Goal: Communication & Community: Answer question/provide support

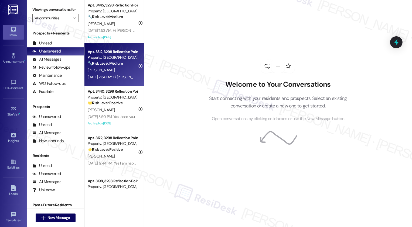
click at [113, 67] on div "[PERSON_NAME]" at bounding box center [112, 70] width 51 height 7
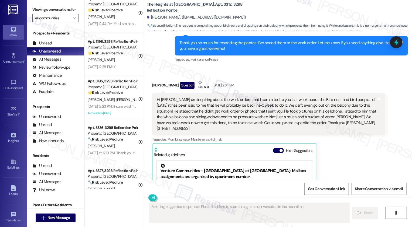
scroll to position [1826, 0]
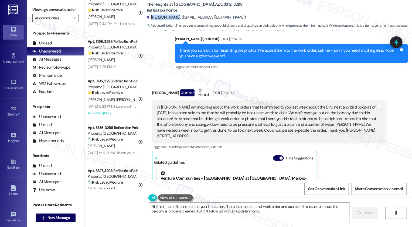
drag, startPoint x: 148, startPoint y: 18, endPoint x: 170, endPoint y: 19, distance: 21.6
click at [170, 19] on div "[PERSON_NAME]. ([EMAIL_ADDRESS][DOMAIN_NAME])" at bounding box center [196, 18] width 99 height 6
click at [206, 8] on b "The Heights at Bridgewater: Apt. 3312, 3298 Reflection Pointe" at bounding box center [201, 8] width 108 height 12
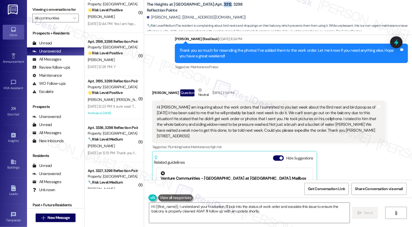
copy b "3312"
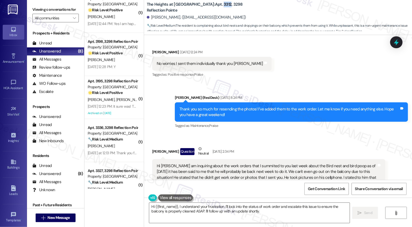
scroll to position [1767, 0]
drag, startPoint x: 187, startPoint y: 207, endPoint x: 305, endPoint y: 221, distance: 118.1
click at [305, 221] on textarea "Hi {{first_name}}, I understand your frustration. I'll look into the status of …" at bounding box center [249, 213] width 200 height 20
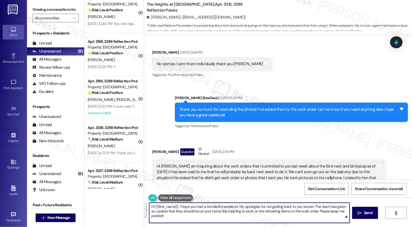
paste textarea "! My apologies for the delay in getting back to you. The team let me know they …"
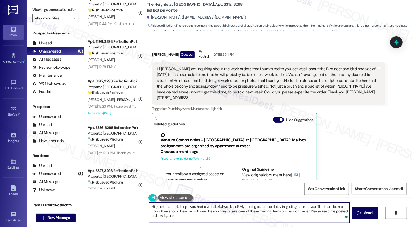
scroll to position [89, 0]
click at [181, 218] on textarea "Hi {{first_name}}, I hope you had a wonderful weekend! My apologies for the del…" at bounding box center [249, 213] width 200 height 20
type textarea "Hi {{first_name}}, I hope you had a wonderful weekend! My apologies for the del…"
click at [358, 213] on icon "" at bounding box center [360, 213] width 4 height 4
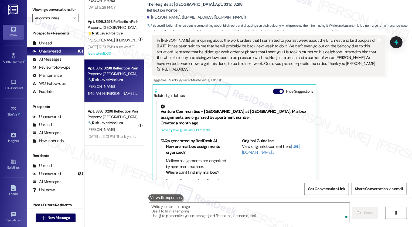
scroll to position [1893, 0]
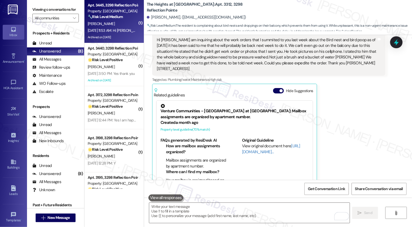
click at [117, 8] on div "Apt. 3445, 3298 Reflection Pointe" at bounding box center [113, 5] width 50 height 6
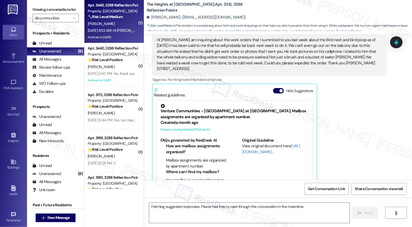
click at [118, 21] on div "[PERSON_NAME]" at bounding box center [112, 23] width 51 height 7
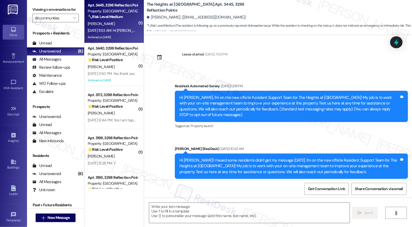
click at [118, 21] on div "[PERSON_NAME]" at bounding box center [112, 23] width 51 height 7
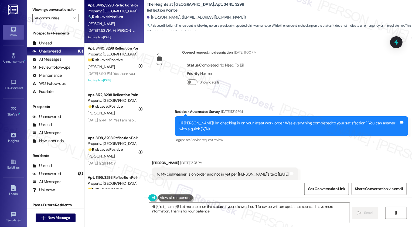
scroll to position [351, 0]
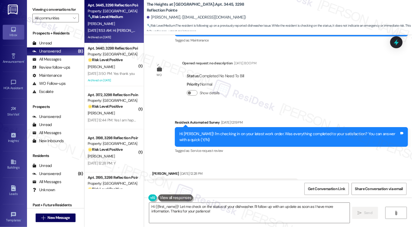
click at [204, 5] on b "The Heights at Bridgewater: Apt. 3445, 3298 Reflection Pointe" at bounding box center [201, 8] width 108 height 12
copy b "3445"
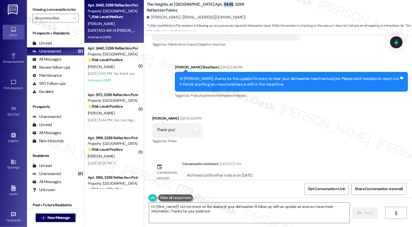
scroll to position [558, 0]
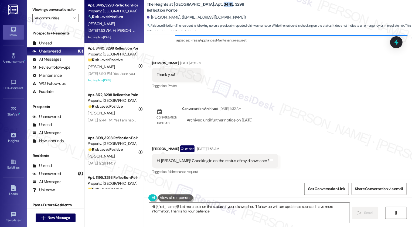
click at [174, 212] on textarea "Hi {{first_name}}! Let me check on the status of your dishwasher. I'll follow u…" at bounding box center [249, 213] width 200 height 20
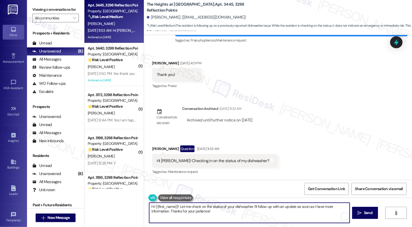
click at [217, 213] on textarea "Hi {{first_name}}! Let me check on the status of your dishwasher. I'll follow u…" at bounding box center [249, 213] width 200 height 20
click at [252, 210] on textarea "I hope you had a wonderful weekend, Brandi! Thanks for following up on your dis…" at bounding box center [249, 213] width 200 height 20
click at [323, 208] on textarea "I hope you had a wonderful weekend, Brandi! Thanks for checking in on your dish…" at bounding box center [249, 213] width 200 height 20
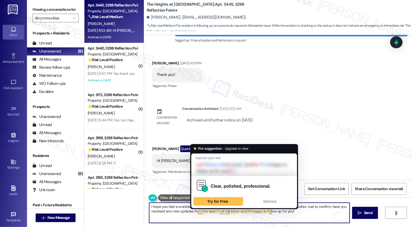
click at [193, 212] on textarea "I hope you had a wonderful weekend, Brandi! Thanks for checking in on your dish…" at bounding box center [249, 213] width 200 height 20
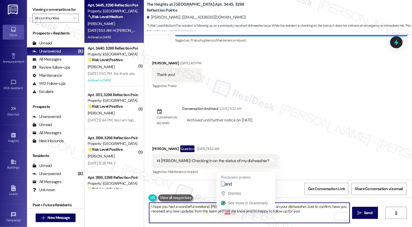
click at [224, 212] on textarea "I hope you had a wonderful weekend, Brandi! Thanks for checking in on your dish…" at bounding box center [249, 213] width 200 height 20
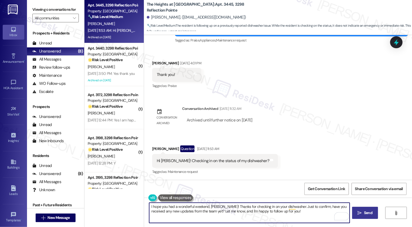
type textarea "I hope you had a wonderful weekend, Brandi! Thanks for checking in on your dish…"
click at [360, 213] on icon "" at bounding box center [360, 213] width 4 height 4
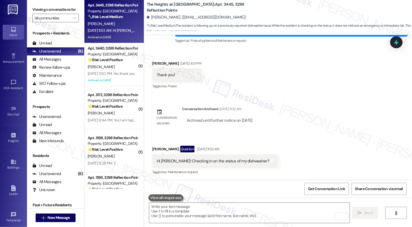
scroll to position [601, 0]
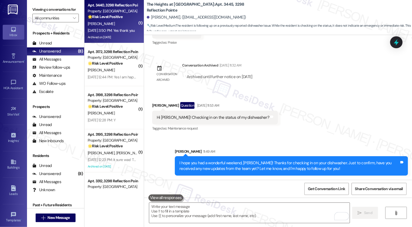
click at [118, 20] on div "T. Wiggins" at bounding box center [112, 23] width 51 height 7
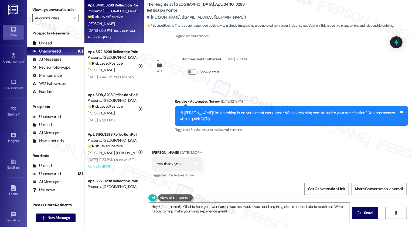
scroll to position [556, 0]
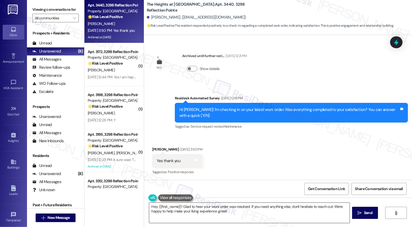
click at [190, 214] on textarea "Hey {{first_name}}! Glad to hear your work order was resolved. If you need anyt…" at bounding box center [249, 213] width 200 height 20
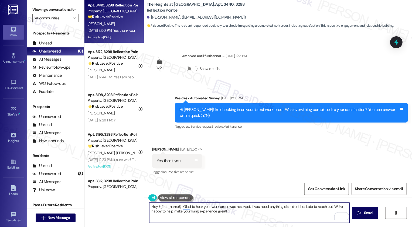
drag, startPoint x: 246, startPoint y: 206, endPoint x: 270, endPoint y: 222, distance: 28.8
click at [270, 223] on textarea "Hey {{first_name}}! Glad to hear your work order was resolved. If you need anyt…" at bounding box center [249, 213] width 200 height 20
drag, startPoint x: 246, startPoint y: 206, endPoint x: 274, endPoint y: 225, distance: 33.8
click at [273, 225] on div "Hey {{first_name}}! Glad to hear your work order was resolved. Can we help you …" at bounding box center [278, 218] width 268 height 40
paste textarea "If you don't mind me asking, how has your experience been so far? Has the prope…"
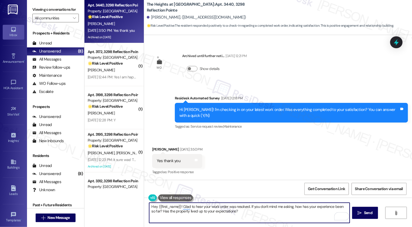
click at [252, 213] on textarea "Hey {{first_name}}! Glad to hear your work order was resolved. If you don't min…" at bounding box center [249, 213] width 200 height 20
type textarea "Hey {{first_name}}! Glad to hear your work order was resolved. If you don't min…"
click at [366, 214] on span "Send" at bounding box center [368, 213] width 8 height 6
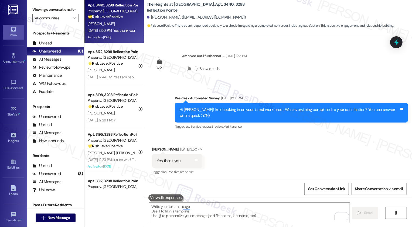
scroll to position [556, 0]
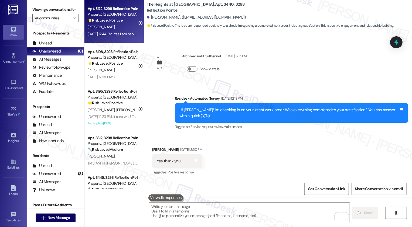
click at [115, 39] on div "Apt. 3172, 3298 Reflection Pointe Property: The Heights at Bridgewater 🌟 Risk L…" at bounding box center [113, 21] width 59 height 43
type textarea "Fetching suggested responses. Please feel free to read through the conversation…"
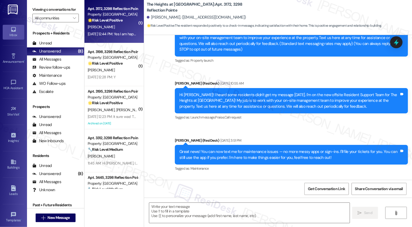
type textarea "Fetching suggested responses. Please feel free to read through the conversation…"
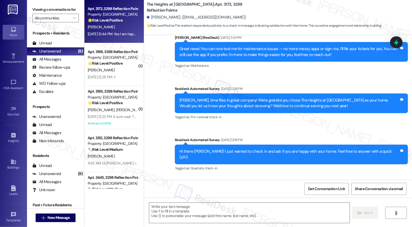
scroll to position [205, 0]
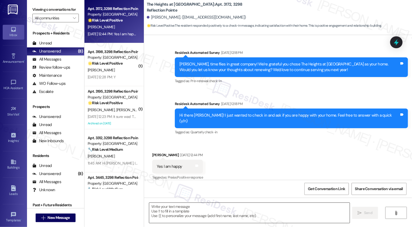
click at [186, 216] on textarea at bounding box center [249, 213] width 200 height 20
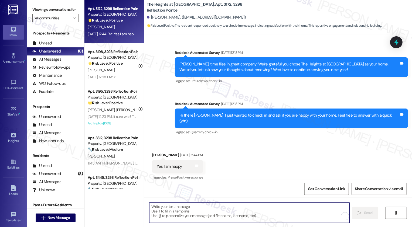
type textarea "I"
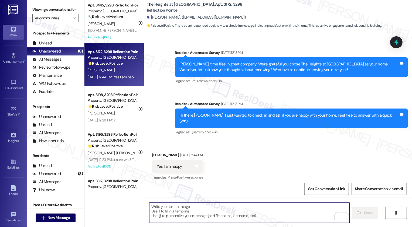
click at [190, 210] on textarea "To enrich screen reader interactions, please activate Accessibility in Grammarl…" at bounding box center [249, 213] width 200 height 20
paste textarea "Hi {{first_name}}, it's nice to meet you! I'm so glad to hear you're happy with…"
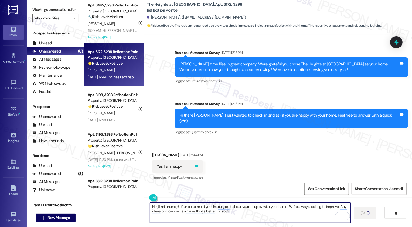
type textarea "Hi {{first_name}}, it's nice to meet you! I'm so glad to hear you're happy with…"
click at [196, 164] on icon at bounding box center [197, 166] width 4 height 4
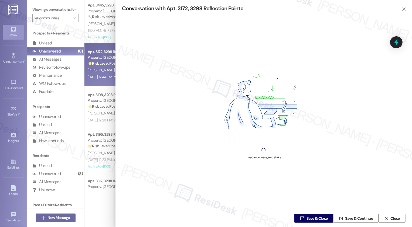
scroll to position [204, 0]
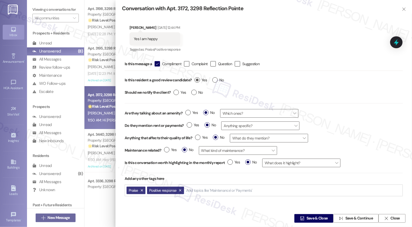
click at [200, 81] on span "Yes" at bounding box center [200, 80] width 12 height 6
click at [200, 81] on input "Yes" at bounding box center [200, 80] width 12 height 7
radio input "true"
click at [306, 215] on span " Save & Close" at bounding box center [314, 219] width 30 height 8
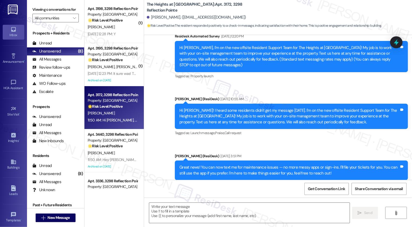
type textarea "Fetching suggested responses. Please feel free to read through the conversation…"
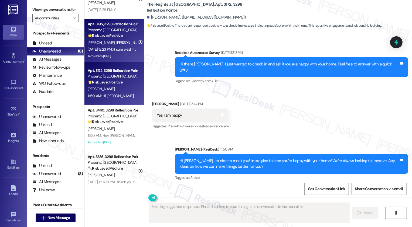
scroll to position [0, 0]
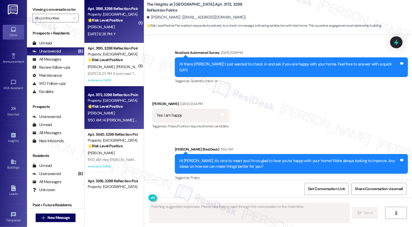
click at [112, 37] on div "Aug 22, 2025 at 12:28 PM: Y Aug 22, 2025 at 12:28 PM: Y" at bounding box center [112, 34] width 51 height 7
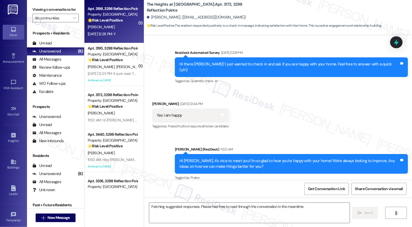
click at [112, 37] on div "Aug 22, 2025 at 12:28 PM: Y Aug 22, 2025 at 12:28 PM: Y" at bounding box center [112, 34] width 51 height 7
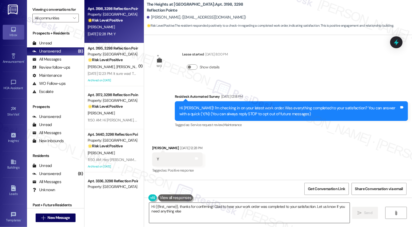
type textarea "Hi {{first_name}}, thanks for confirming! Glad to hear your work order was comp…"
click at [188, 212] on textarea "Hi {{first_name}}, thanks for confirming! Glad to hear your work order was comp…" at bounding box center [249, 213] width 200 height 20
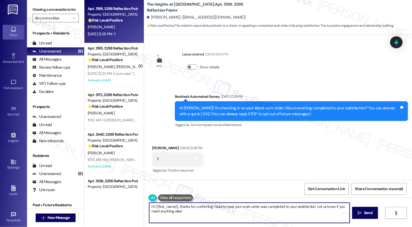
click at [177, 208] on textarea "Hi {{first_name}}, thanks for confirming! Glad to hear your work order was comp…" at bounding box center [249, 213] width 200 height 20
paste textarea "If you don't mind me asking, how has your experience been so far? Has the prope…"
click at [304, 218] on textarea "It's nice to meet you, {{first_name}}! Glad to hear your work order was complet…" at bounding box center [249, 213] width 200 height 20
click at [308, 210] on textarea "It's nice to meet you, {{first_name}}! Glad to hear your work order was complet…" at bounding box center [249, 213] width 200 height 20
type textarea "It's nice to meet you, {{first_name}}! Glad to hear your work order was complet…"
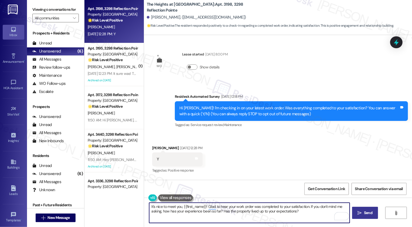
click at [373, 215] on span "Send" at bounding box center [368, 213] width 11 height 6
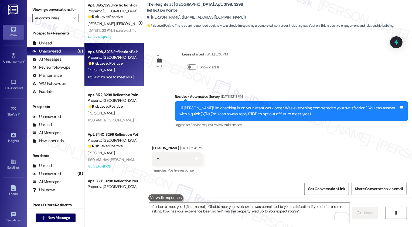
scroll to position [42, 0]
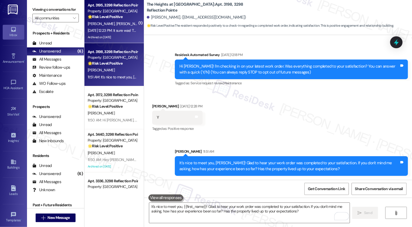
click at [118, 22] on span "[PERSON_NAME]" at bounding box center [129, 23] width 27 height 5
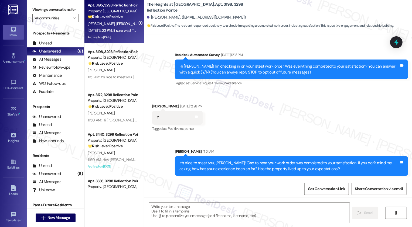
click at [118, 22] on span "[PERSON_NAME]" at bounding box center [129, 23] width 27 height 5
type textarea "Fetching suggested responses. Please feel free to read through the conversation…"
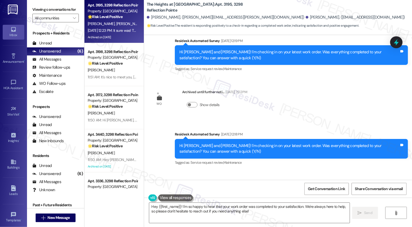
scroll to position [640, 0]
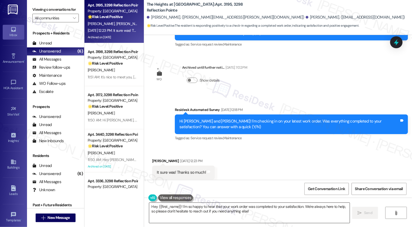
click at [178, 214] on textarea "Hey {{first_name}}! I'm so happy to hear that your work order was completed to …" at bounding box center [249, 213] width 200 height 20
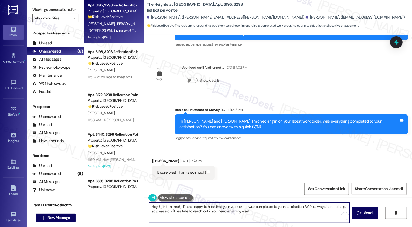
click at [195, 212] on textarea "Hey {{first_name}}! I'm so happy to hear that your work order was completed to …" at bounding box center [249, 213] width 200 height 20
click at [152, 158] on div "William Rawlings Aug 22, 2025 at 12:23 PM" at bounding box center [183, 162] width 63 height 8
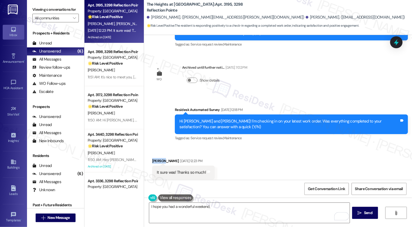
copy div "William"
click at [234, 208] on textarea "I hope you had a wonderful weekend," at bounding box center [249, 213] width 200 height 20
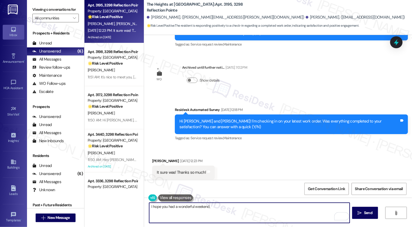
paste textarea "William"
click at [179, 198] on button at bounding box center [175, 198] width 35 height 7
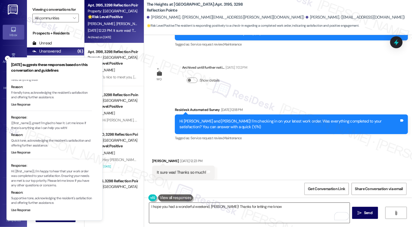
click at [280, 207] on textarea "I hope you had a wonderful weekend, William! Thanks for letting me know" at bounding box center [249, 213] width 200 height 20
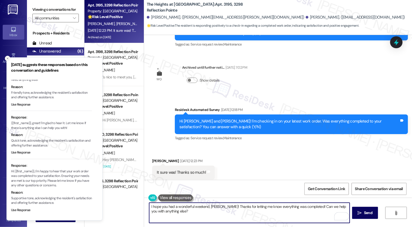
click at [8, 58] on icon "Close toast" at bounding box center [7, 58] width 3 height 3
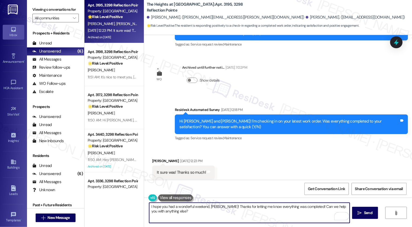
click at [270, 207] on textarea "I hope you had a wonderful weekend, William! Thanks for letting me know everyth…" at bounding box center [249, 213] width 200 height 20
click at [259, 212] on textarea "I hope you had a wonderful weekend, William! Thanks for letting me know your wo…" at bounding box center [249, 213] width 200 height 20
type textarea "I hope you had a wonderful weekend, William! Thanks for letting me know your wo…"
click at [360, 215] on span " Send" at bounding box center [364, 213] width 17 height 6
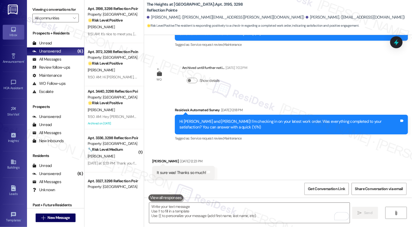
scroll to position [683, 0]
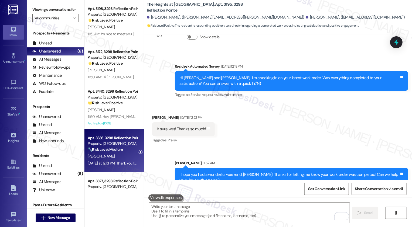
click at [138, 164] on div "Apt. 3336, 3298 Reflection Pointe Property: The Heights at Bridgewater 🔧 Risk L…" at bounding box center [113, 150] width 59 height 43
type textarea "Fetching suggested responses. Please feel free to read through the conversation…"
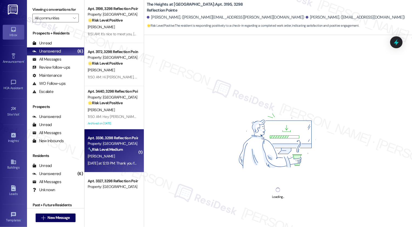
click at [131, 163] on div "Yesterday at 12:13 PM: Thank you for your message. Our offices are currently cl…" at bounding box center [260, 163] width 344 height 5
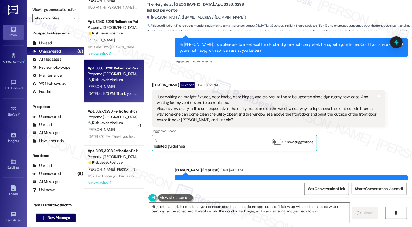
scroll to position [173, 0]
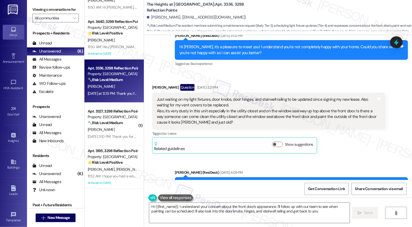
click at [203, 5] on b "The Heights at Bridgewater: Apt. 3336, 3298 Reflection Pointe" at bounding box center [201, 8] width 108 height 12
copy b "3336"
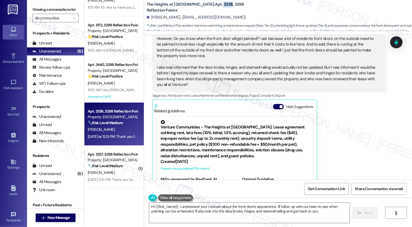
scroll to position [412, 0]
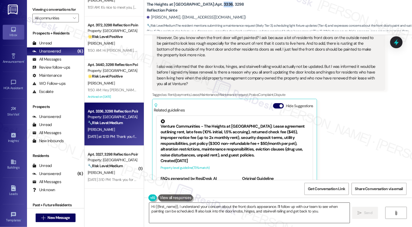
click at [177, 208] on textarea "Hi {{first_name}}, I understand your concern about the front door's appearance.…" at bounding box center [249, 213] width 200 height 20
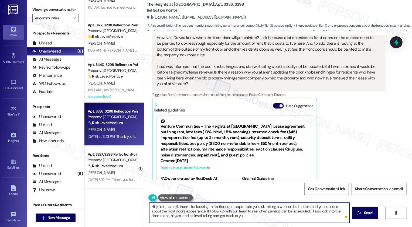
drag, startPoint x: 194, startPoint y: 213, endPoint x: 246, endPoint y: 224, distance: 53.1
click at [248, 226] on div "Hi {{first_name}}, thanks for keeping me in the loop! I appreciate you submitti…" at bounding box center [278, 218] width 268 height 40
click at [226, 217] on textarea "Hi {{first_name}}, thanks for keeping me in the loop! I appreciate you submitti…" at bounding box center [249, 213] width 200 height 20
drag, startPoint x: 193, startPoint y: 211, endPoint x: 295, endPoint y: 212, distance: 101.9
click at [295, 212] on textarea "Hi {{first_name}}, thanks for keeping me in the loop! I appreciate you submitti…" at bounding box center [249, 213] width 200 height 20
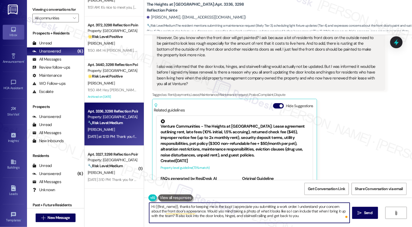
click at [236, 217] on textarea "Hi {{first_name}}, thanks for keeping me in the loop! I appreciate you submitti…" at bounding box center [249, 213] width 200 height 20
click at [267, 216] on textarea "Hi {{first_name}}, thanks for keeping me in the loop! I appreciate you submitti…" at bounding box center [249, 213] width 200 height 20
click at [235, 218] on textarea "Hi {{first_name}}, thanks for keeping me in the loop! I appreciate you submitti…" at bounding box center [249, 213] width 200 height 20
click at [297, 218] on textarea "Hi {{first_name}}, thanks for keeping me in the loop! I appreciate you submitti…" at bounding box center [249, 213] width 200 height 20
click at [274, 208] on textarea "Hi {{first_name}}, thanks for keeping me in the loop! I appreciate you submitti…" at bounding box center [249, 213] width 200 height 20
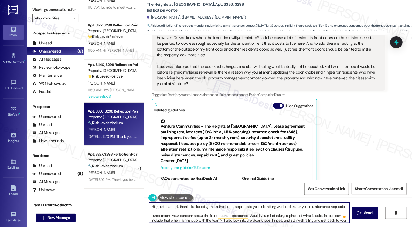
scroll to position [1, 0]
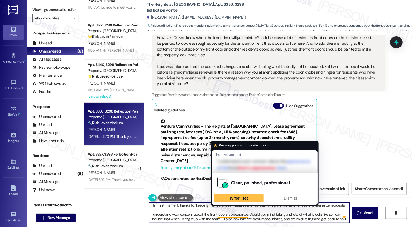
click at [264, 213] on textarea "Hi {{first_name}}, thanks for keeping me in the loop! I appreciate you submitti…" at bounding box center [249, 213] width 200 height 20
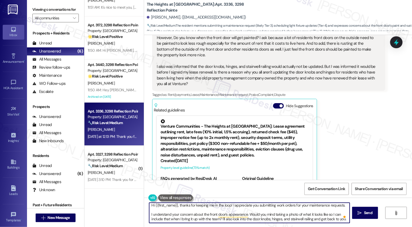
click at [194, 222] on textarea "Hi {{first_name}}, thanks for keeping me in the loop! I appreciate you submitti…" at bounding box center [249, 213] width 200 height 20
click at [206, 222] on textarea "Hi {{first_name}}, thanks for keeping me in the loop! I appreciate you submitti…" at bounding box center [249, 213] width 200 height 20
click at [214, 221] on textarea "Hi {{first_name}}, thanks for keeping me in the loop! I appreciate you submitti…" at bounding box center [249, 213] width 200 height 20
click at [224, 219] on textarea "Hi {{first_name}}, thanks for keeping me in the loop! I appreciate you submitti…" at bounding box center [249, 213] width 200 height 20
click at [290, 216] on textarea "Hi {{first_name}}, thanks for keeping me in the loop! I appreciate you submitti…" at bounding box center [249, 213] width 200 height 20
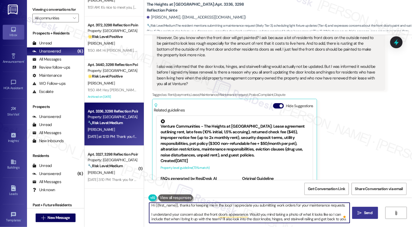
type textarea "Hi {{first_name}}, thanks for keeping me in the loop! I appreciate you submitti…"
click at [364, 213] on span "Send" at bounding box center [368, 213] width 8 height 6
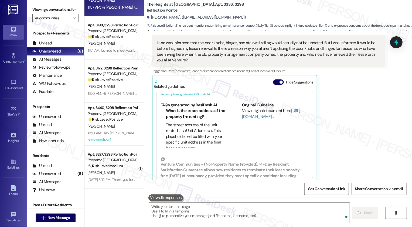
scroll to position [98, 0]
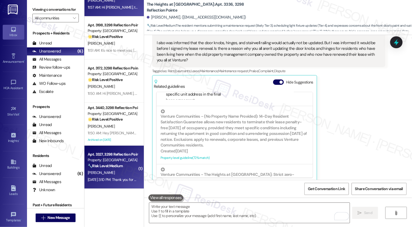
click at [112, 167] on strong "🔧 Risk Level: Medium" at bounding box center [105, 166] width 35 height 5
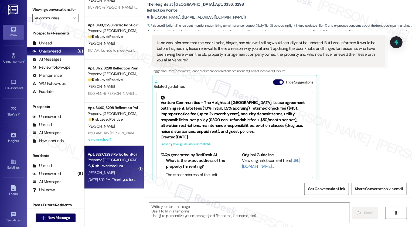
click at [112, 167] on strong "🔧 Risk Level: Medium" at bounding box center [105, 166] width 35 height 5
type textarea "Fetching suggested responses. Please feel free to read through the conversation…"
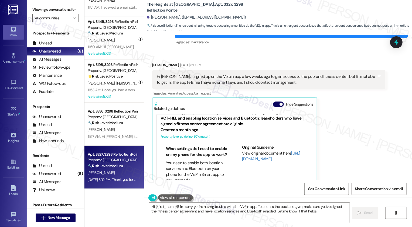
scroll to position [134, 0]
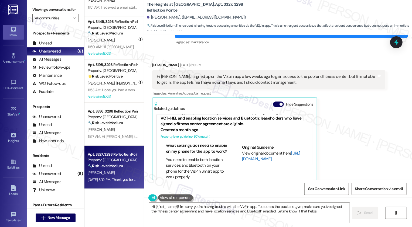
click at [243, 158] on link "[URL][DOMAIN_NAME]…" at bounding box center [271, 156] width 58 height 11
click at [171, 212] on textarea "Hi {{first_name}}! I'm sorry you're having trouble with the VizPin app. To acce…" at bounding box center [249, 213] width 200 height 20
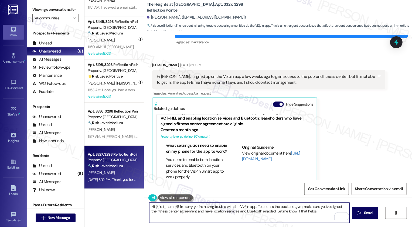
drag, startPoint x: 255, startPoint y: 207, endPoint x: 332, endPoint y: 210, distance: 77.5
click at [332, 211] on textarea "Hi {{first_name}}! I'm sorry you're having trouble with the VizPin app. To acce…" at bounding box center [249, 213] width 200 height 20
paste textarea "After registering, they must enter the location ID "VCT-HEI." The request will …"
drag, startPoint x: 306, startPoint y: 208, endPoint x: 280, endPoint y: 205, distance: 25.5
click at [280, 206] on textarea "Hi {{first_name}}! I'm sorry you're having trouble with the VizPin app. After r…" at bounding box center [249, 213] width 200 height 20
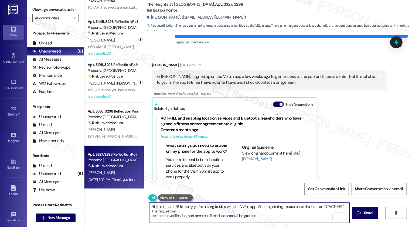
click at [149, 216] on textarea "Hi {{first_name}}! I'm sorry you're having trouble with the VizPin app. After r…" at bounding box center [249, 213] width 200 height 20
click at [149, 211] on textarea "Hi {{first_name}}! I'm sorry you're having trouble with the VizPin app. After r…" at bounding box center [249, 213] width 200 height 20
click at [241, 211] on textarea "Hi {{first_name}}! I'm sorry you're having trouble with the VizPin app. After r…" at bounding box center [249, 213] width 200 height 20
click at [265, 211] on textarea "Hi {{first_name}}! I'm sorry you're having trouble with the VizPin app. After r…" at bounding box center [249, 213] width 200 height 20
click at [312, 209] on textarea "Hi {{first_name}}! I'm sorry you're having trouble with the VizPin app. After r…" at bounding box center [249, 213] width 200 height 20
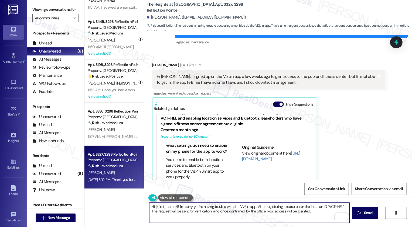
click at [311, 213] on textarea "Hi {{first_name}}! I'm sorry you're having trouble with the VizPin app. After r…" at bounding box center [249, 213] width 200 height 20
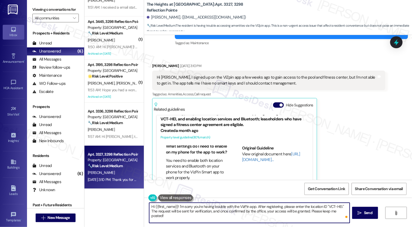
scroll to position [246, 0]
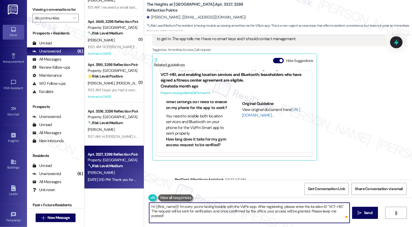
click at [174, 207] on textarea "Hi {{first_name}}! I'm sorry you're having trouble with the VizPin app. After r…" at bounding box center [249, 213] width 200 height 20
click at [221, 217] on textarea "Hi {{first_name}}, I hope you had a wonderful weekend! I'm sorry you're having …" at bounding box center [249, 213] width 200 height 20
click at [259, 218] on textarea "Hi {{first_name}}, I hope you had a wonderful weekend! I'm sorry you're having …" at bounding box center [249, 213] width 200 height 20
click at [289, 218] on textarea "Hi {{first_name}}, I hope you had a wonderful weekend! I'm sorry you're having …" at bounding box center [249, 213] width 200 height 20
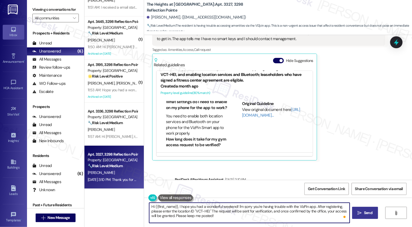
type textarea "Hi {{first_name}}, I hope you had a wonderful weekend! I'm sorry you're having …"
click at [361, 214] on span " Send" at bounding box center [364, 213] width 17 height 6
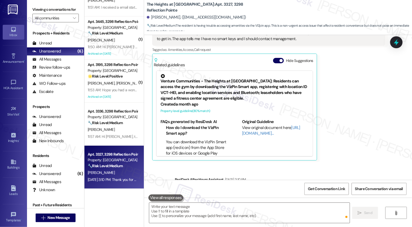
scroll to position [231, 0]
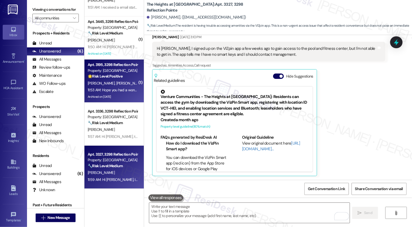
click at [116, 85] on span "[PERSON_NAME]" at bounding box center [129, 83] width 27 height 5
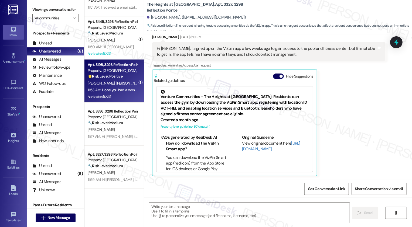
type textarea "Fetching suggested responses. Please feel free to read through the conversation…"
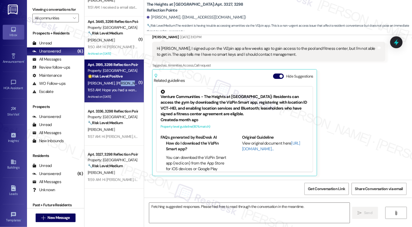
click at [116, 85] on span "[PERSON_NAME]" at bounding box center [129, 83] width 27 height 5
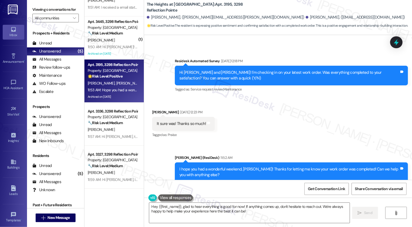
scroll to position [737, 0]
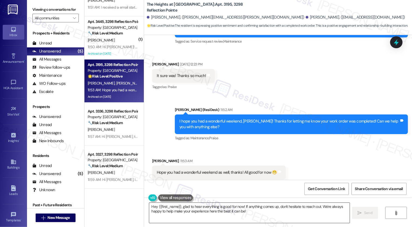
click at [210, 214] on textarea "Hey {{first_name}}, glad to hear everything is good for now! If anything comes …" at bounding box center [249, 213] width 200 height 20
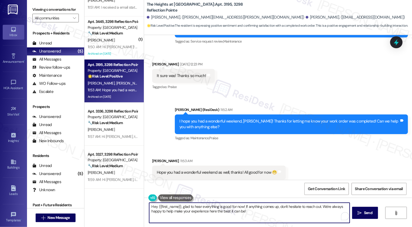
click at [193, 214] on textarea "Hey {{first_name}}, glad to hear everything is good for now! If anything comes …" at bounding box center [249, 213] width 200 height 20
drag, startPoint x: 181, startPoint y: 208, endPoint x: 116, endPoint y: 207, distance: 64.7
click at [116, 207] on div "( 1 ) Apt. 3312, 3298 Reflection Pointe Property: The Heights at Bridgewater ⚠️…" at bounding box center [247, 113] width 327 height 227
drag, startPoint x: 168, startPoint y: 207, endPoint x: 210, endPoint y: 203, distance: 41.7
click at [210, 204] on textarea "Glad to hear everything is good for now! If anything comes up, don't hesitate t…" at bounding box center [249, 213] width 200 height 20
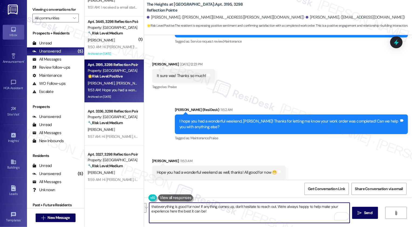
click at [220, 207] on textarea "thateverything is good for now! If anything comes up, don't hesitate to reach o…" at bounding box center [249, 213] width 200 height 20
drag, startPoint x: 196, startPoint y: 206, endPoint x: 128, endPoint y: 205, distance: 68.0
click at [128, 206] on div "( 1 ) Apt. 3312, 3298 Reflection Pointe Property: The Heights at Bridgewater ⚠️…" at bounding box center [247, 113] width 327 height 227
click at [187, 211] on textarea "Glad to hear that! If anything comes up, don't hesitate to reach out. We're alw…" at bounding box center [249, 213] width 200 height 20
click at [194, 213] on textarea "Glad to hear that! If anything comes up, don't hesitate to reach out. We're alw…" at bounding box center [249, 213] width 200 height 20
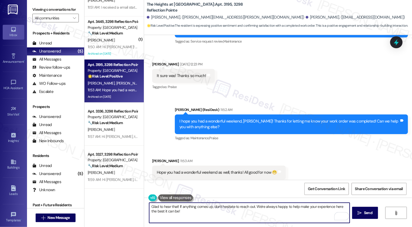
drag, startPoint x: 252, startPoint y: 206, endPoint x: 269, endPoint y: 222, distance: 23.1
click at [269, 222] on textarea "Glad to hear that! If anything comes up, don't hesitate to reach out. We're alw…" at bounding box center [249, 213] width 200 height 20
paste textarea "If you haven't had a chance to leave us a review on Google yet, we would be so …"
click at [265, 208] on textarea "Glad to hear that! If anything comes up, don't hesitate to reach out. :) If you…" at bounding box center [249, 213] width 200 height 20
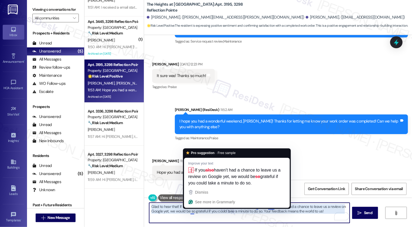
click at [222, 210] on textarea "Glad to hear that! If anything comes up, don't hesitate to reach out. :) If you…" at bounding box center [249, 213] width 200 height 20
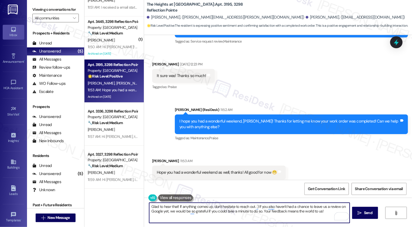
click at [276, 213] on textarea "Glad to hear that! If anything comes up, don't hesitate to reach out. :) If you…" at bounding box center [249, 213] width 200 height 20
click at [321, 211] on textarea "Glad to hear that! If anything comes up, don't hesitate to reach out. :) If you…" at bounding box center [249, 213] width 200 height 20
type textarea "Glad to hear that! If anything comes up, don't hesitate to reach out. :) If you…"
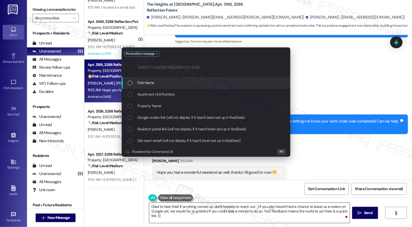
type input "g"
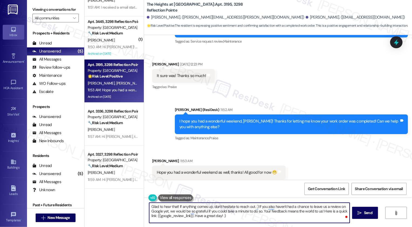
click at [255, 207] on textarea "Glad to hear that! If anything comes up, don't hesitate to reach out. :) If you…" at bounding box center [249, 213] width 200 height 20
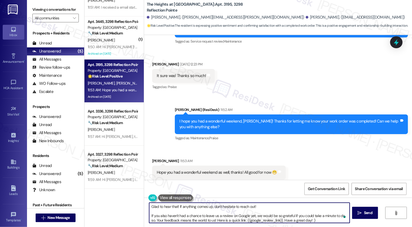
scroll to position [1, 0]
click at [229, 214] on textarea "Glad to hear that! If anything comes up, don't hesitate to reach out! If you al…" at bounding box center [249, 213] width 200 height 20
click at [238, 215] on textarea "Glad to hear that! If anything comes up, don't hesitate to reach out! If you al…" at bounding box center [249, 213] width 200 height 20
click at [263, 215] on textarea "Glad to hear that! If anything comes up, don't hesitate to reach out! If you al…" at bounding box center [249, 213] width 200 height 20
click at [286, 216] on textarea "Glad to hear that! If anything comes up, don't hesitate to reach out! If you al…" at bounding box center [249, 213] width 200 height 20
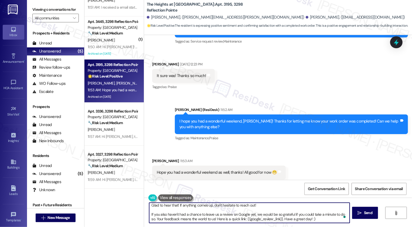
click at [314, 215] on textarea "Glad to hear that! If anything comes up, don't hesitate to reach out! If you al…" at bounding box center [249, 213] width 200 height 20
type textarea "Glad to hear that! If anything comes up, don't hesitate to reach out! If you al…"
click at [365, 216] on span "Send" at bounding box center [368, 213] width 8 height 6
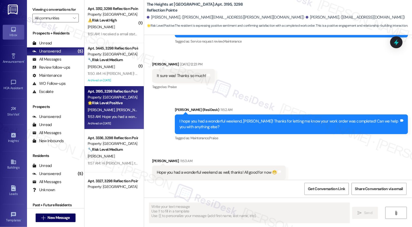
scroll to position [736, 0]
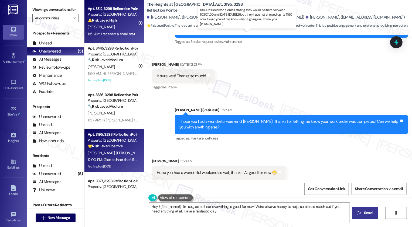
type textarea "Hey {{first_name}}, I'm so glad to hear everything is good for now! We're alway…"
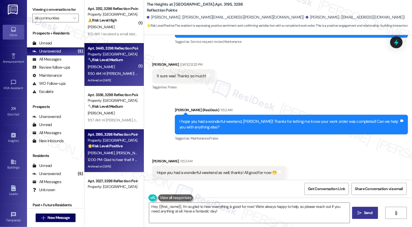
click at [120, 51] on div "Apt. 3445, 3298 Reflection Pointe" at bounding box center [113, 49] width 50 height 6
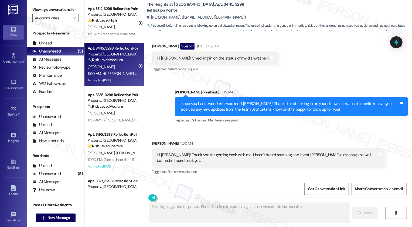
scroll to position [655, 0]
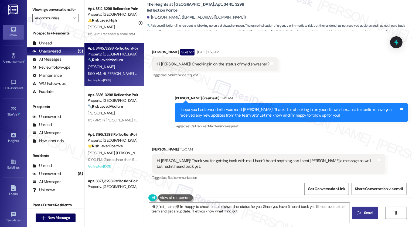
type textarea "Hi {{first_name}}! I'm happy to check on the dishwasher status for you. Since y…"
click at [154, 24] on strong "🔧 Risk Level: Medium" at bounding box center [161, 25] width 29 height 4
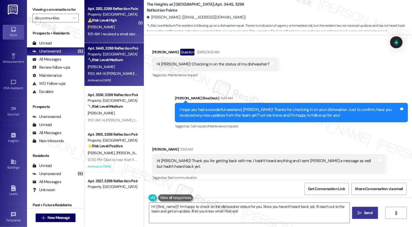
click at [126, 29] on div "[PERSON_NAME]" at bounding box center [112, 27] width 51 height 7
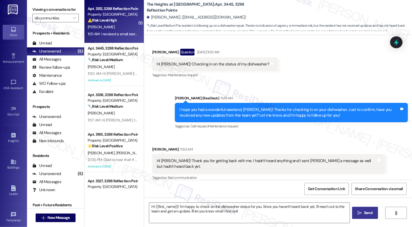
click at [126, 29] on div "[PERSON_NAME]" at bounding box center [112, 27] width 51 height 7
type textarea "Fetching suggested responses. Please feel free to read through the conversation…"
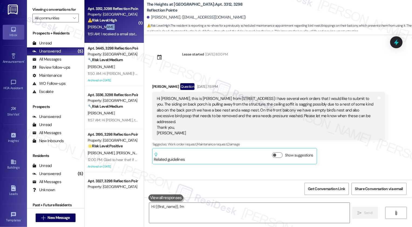
scroll to position [2018, 0]
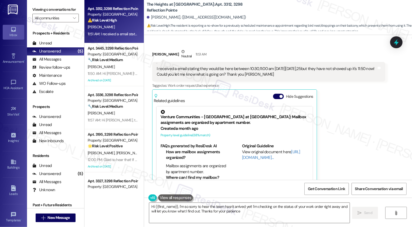
type textarea "Hi {{first_name}}, I'm so sorry to hear the team hasn't arrived yet! I'm checki…"
click at [274, 94] on div "Hide Suggestions" at bounding box center [294, 99] width 42 height 10
click at [274, 94] on button "Hide Suggestions" at bounding box center [278, 96] width 11 height 5
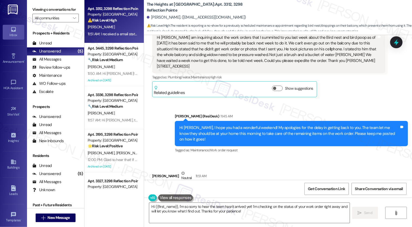
scroll to position [1927, 0]
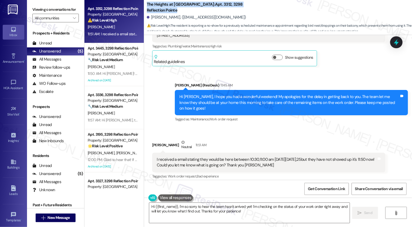
drag, startPoint x: 143, startPoint y: 7, endPoint x: 253, endPoint y: 8, distance: 110.6
click at [253, 8] on div "The Heights at Bridgewater: Apt. 3312, 3298 Reflection Pointe Renee Berger. (be…" at bounding box center [278, 16] width 268 height 30
copy b "The Heights at Bridgewater: Apt. 3312, 3298 Reflection Pointe"
click at [207, 157] on div "I received a email stating they would be here between 10:30,11:00 am [DATE][DAT…" at bounding box center [267, 163] width 220 height 12
click at [218, 210] on textarea "Hi {{first_name}}, I'm so sorry to hear the team hasn't arrived yet! I'm checki…" at bounding box center [249, 213] width 200 height 20
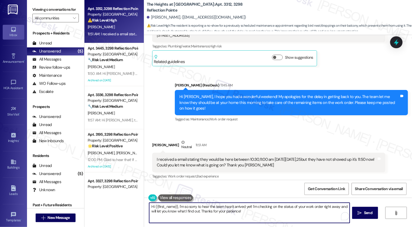
click at [235, 219] on textarea "Hi {{first_name}}, I'm so sorry to hear the team hasn't arrived yet! I'm checki…" at bounding box center [249, 213] width 200 height 20
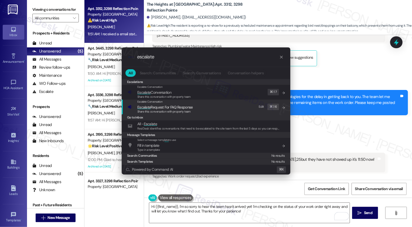
click at [366, 113] on div ".cls-1{fill:#0a055f;}.cls-2{fill:#0cc4c4;} resideskLogoBlueOrange escalate All …" at bounding box center [206, 113] width 412 height 227
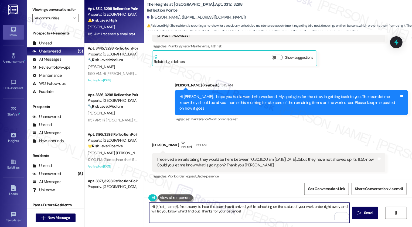
click at [207, 7] on b "The Heights at Bridgewater: Apt. 3312, 3298 Reflection Pointe" at bounding box center [201, 8] width 108 height 12
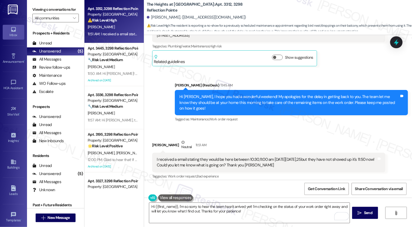
click at [207, 7] on b "The Heights at Bridgewater: Apt. 3312, 3298 Reflection Pointe" at bounding box center [201, 8] width 108 height 12
copy b "3312"
click at [256, 140] on div "Renee Berger Neutral 11:51 AM" at bounding box center [268, 146] width 233 height 13
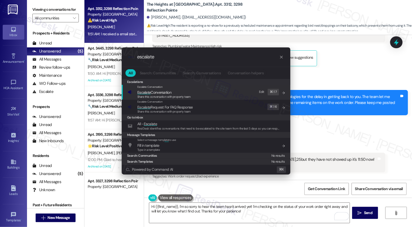
type input "escalate"
click at [164, 94] on span "Escalate Conversation" at bounding box center [154, 92] width 34 height 5
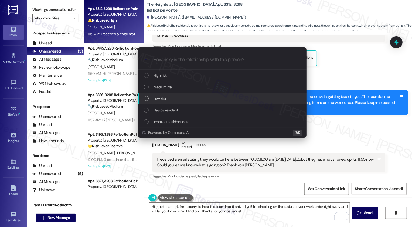
click at [159, 96] on span "Low risk" at bounding box center [159, 99] width 12 height 6
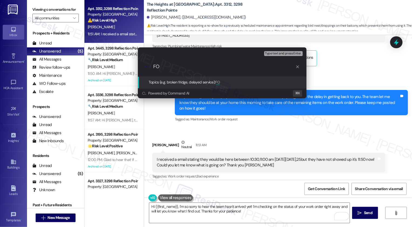
type input "F"
paste input "Work Order #65810-1"
type input "Request for update (today's scheduled Work Order #65810-1 )"
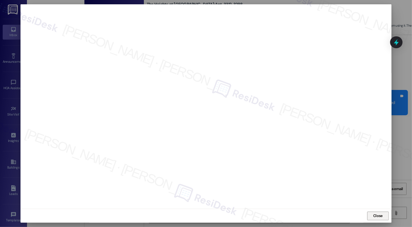
click at [376, 219] on button "Close" at bounding box center [378, 216] width 22 height 9
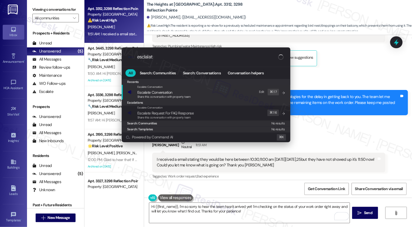
type input "esclalate"
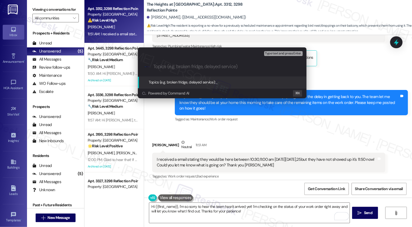
paste input "Request for update (today's scheduled Work Order #65810-1 )"
type input "Request for update (today's scheduled Work Order #65810-1 )"
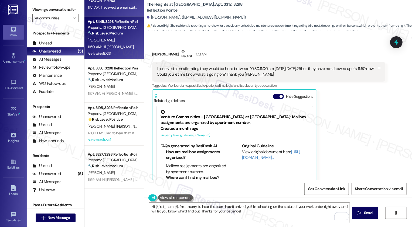
scroll to position [0, 0]
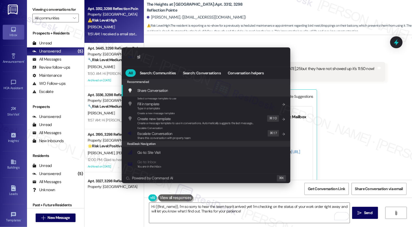
type input "sla"
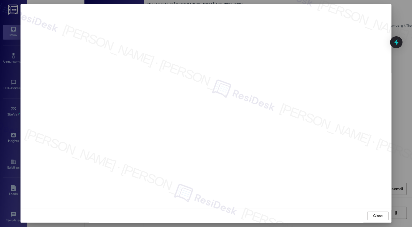
scroll to position [2018, 0]
